Goal: Task Accomplishment & Management: Manage account settings

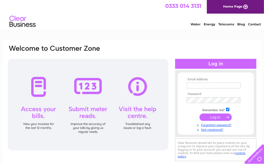
type input "[EMAIL_ADDRESS][DOMAIN_NAME]"
click at [217, 119] on input "submit" at bounding box center [215, 117] width 32 height 7
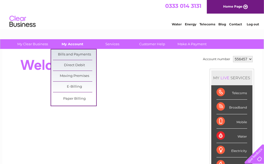
click at [71, 42] on link "My Account" at bounding box center [72, 44] width 43 height 10
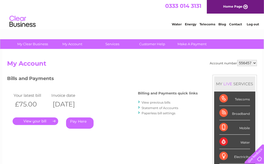
scroll to position [79, 0]
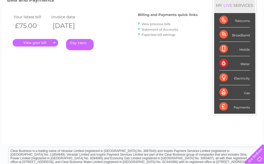
click at [45, 44] on link "." at bounding box center [36, 43] width 46 height 8
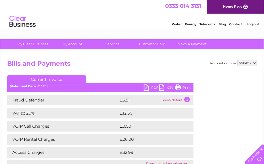
scroll to position [125, 0]
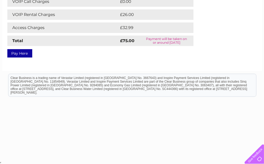
click at [19, 53] on link "Pay Here" at bounding box center [19, 53] width 25 height 8
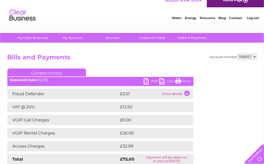
scroll to position [0, 0]
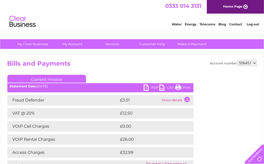
click at [153, 87] on link "PDF" at bounding box center [151, 89] width 16 height 8
click at [185, 99] on td "Show details" at bounding box center [176, 100] width 33 height 10
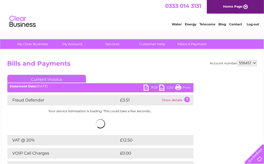
click at [185, 99] on td "Show details" at bounding box center [176, 100] width 33 height 10
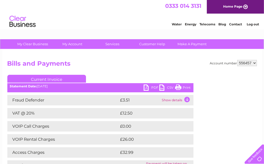
click at [153, 88] on link "PDF" at bounding box center [151, 89] width 16 height 8
click at [148, 87] on link "PDF" at bounding box center [151, 89] width 16 height 8
